Goal: Information Seeking & Learning: Find specific fact

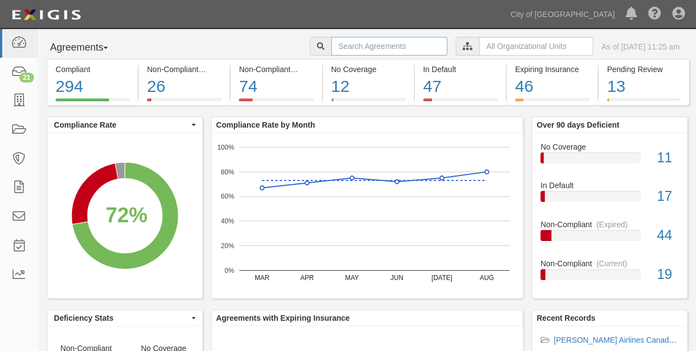
click at [331, 43] on input "text" at bounding box center [389, 46] width 116 height 19
type input "porter"
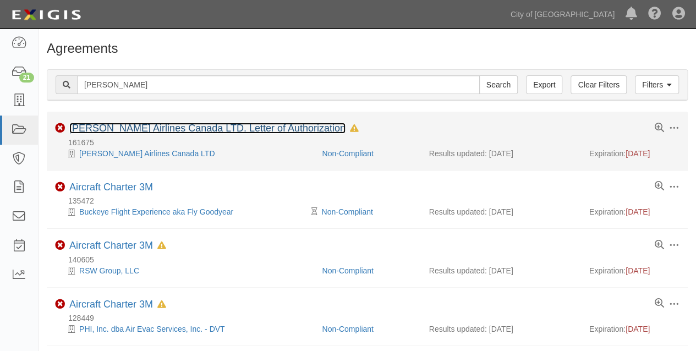
click at [152, 125] on link "[PERSON_NAME] Airlines Canada LTD. Letter of Authorization" at bounding box center [207, 128] width 276 height 11
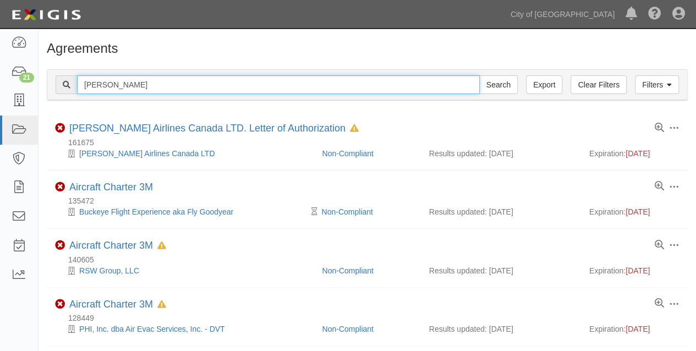
click at [87, 80] on input "porter" at bounding box center [278, 84] width 403 height 19
type input "156191"
click at [479, 75] on input "Search" at bounding box center [498, 84] width 38 height 19
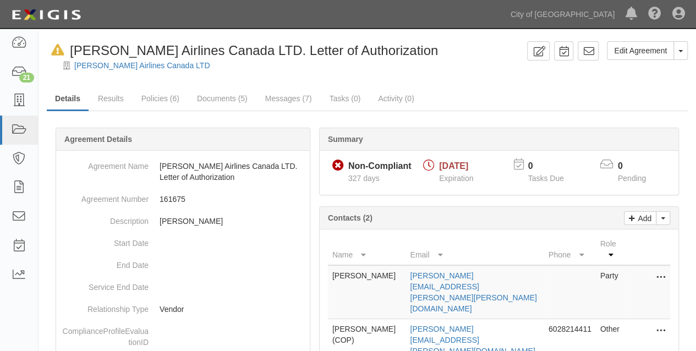
click at [659, 271] on icon at bounding box center [660, 278] width 9 height 14
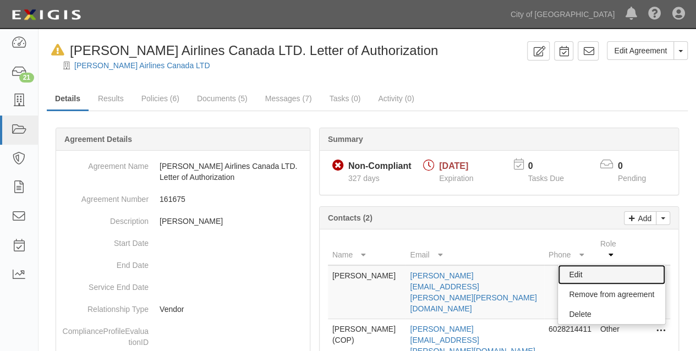
click at [572, 265] on link "Edit" at bounding box center [611, 275] width 107 height 20
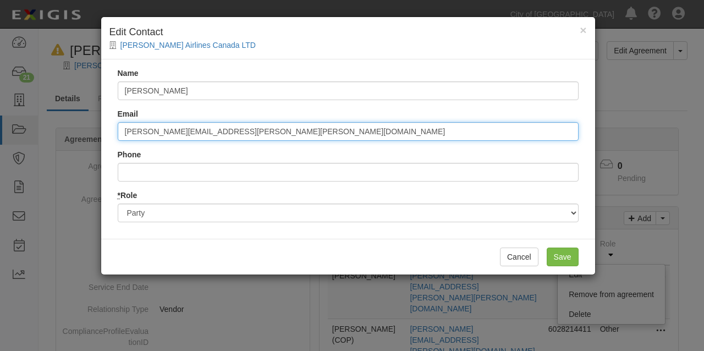
drag, startPoint x: 240, startPoint y: 131, endPoint x: 94, endPoint y: 132, distance: 145.7
click at [94, 132] on div "× Edit Contact Porter Airlines Canada LTD Name Jonathan D Bognar Email jonathan…" at bounding box center [352, 175] width 704 height 351
paste input "fly"
type input "jonathan.bognar@flyporter.com"
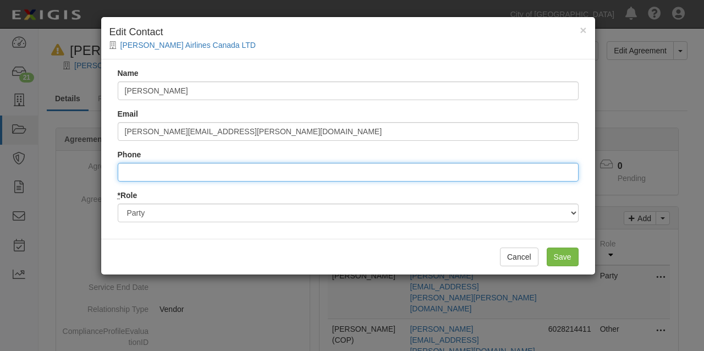
drag, startPoint x: 139, startPoint y: 173, endPoint x: 145, endPoint y: 173, distance: 6.6
click at [139, 173] on input "Phone" at bounding box center [348, 172] width 461 height 19
paste input "(480) 622-6162"
type input "4806226162"
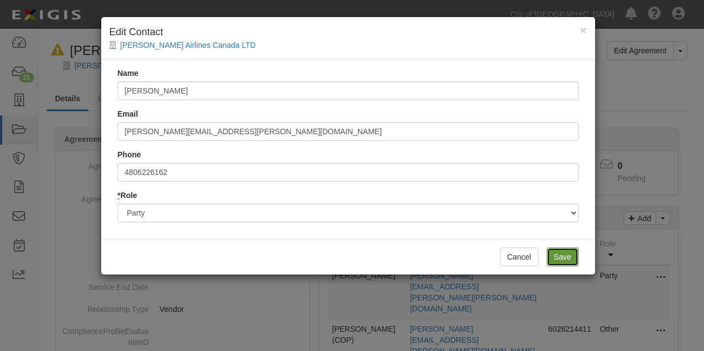
click at [557, 254] on input "Save" at bounding box center [563, 256] width 32 height 19
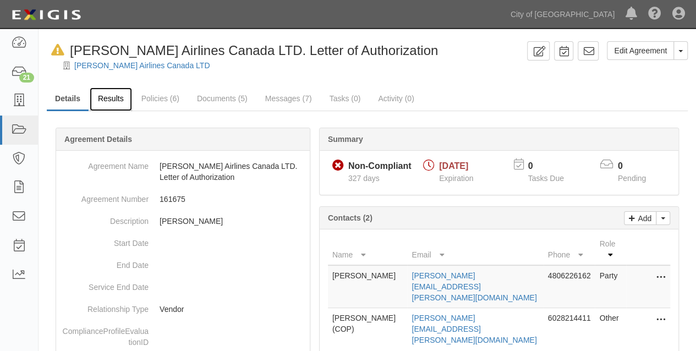
click at [111, 96] on link "Results" at bounding box center [111, 99] width 42 height 24
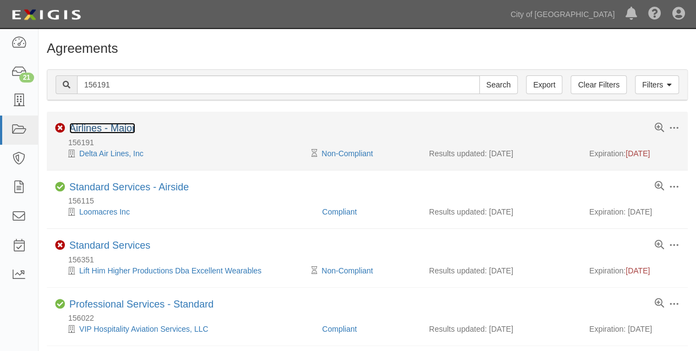
click at [109, 126] on link "Airlines - Major" at bounding box center [102, 128] width 66 height 11
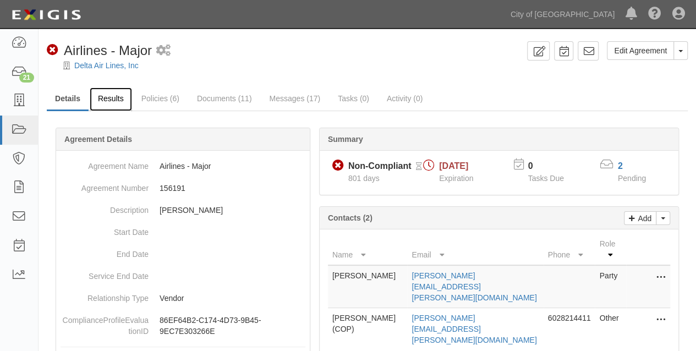
click at [118, 99] on link "Results" at bounding box center [111, 99] width 42 height 24
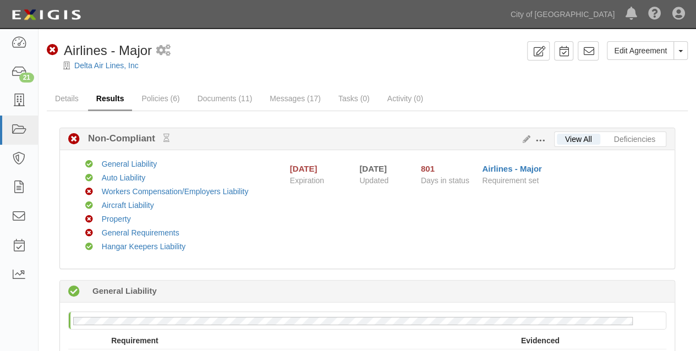
click at [113, 98] on link "Results" at bounding box center [110, 99] width 45 height 24
click at [66, 101] on link "Details" at bounding box center [67, 99] width 40 height 24
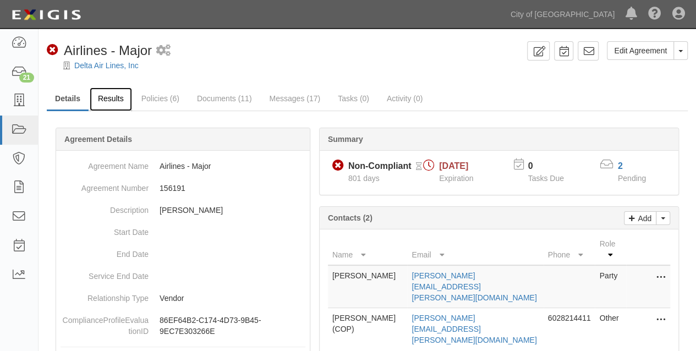
click at [114, 96] on link "Results" at bounding box center [111, 99] width 42 height 24
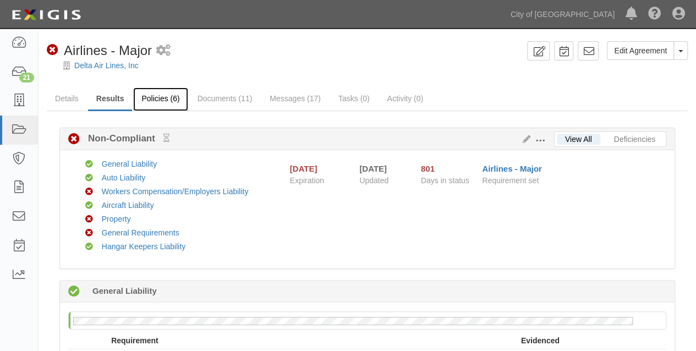
click at [163, 101] on link "Policies (6)" at bounding box center [160, 99] width 54 height 24
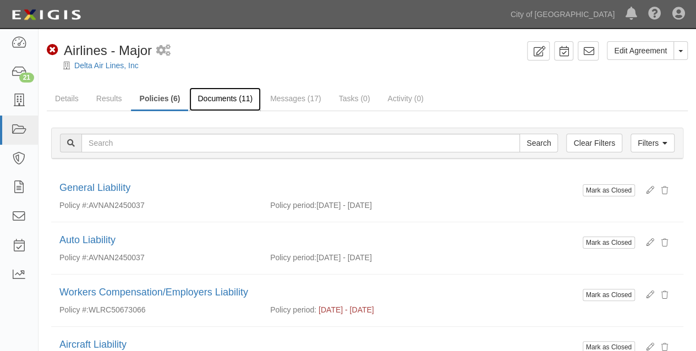
click at [210, 98] on link "Documents (11)" at bounding box center [224, 99] width 71 height 24
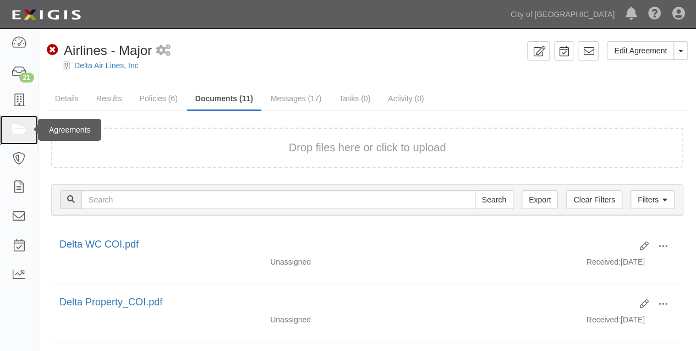
click at [16, 126] on icon at bounding box center [18, 130] width 15 height 13
